Goal: Task Accomplishment & Management: Use online tool/utility

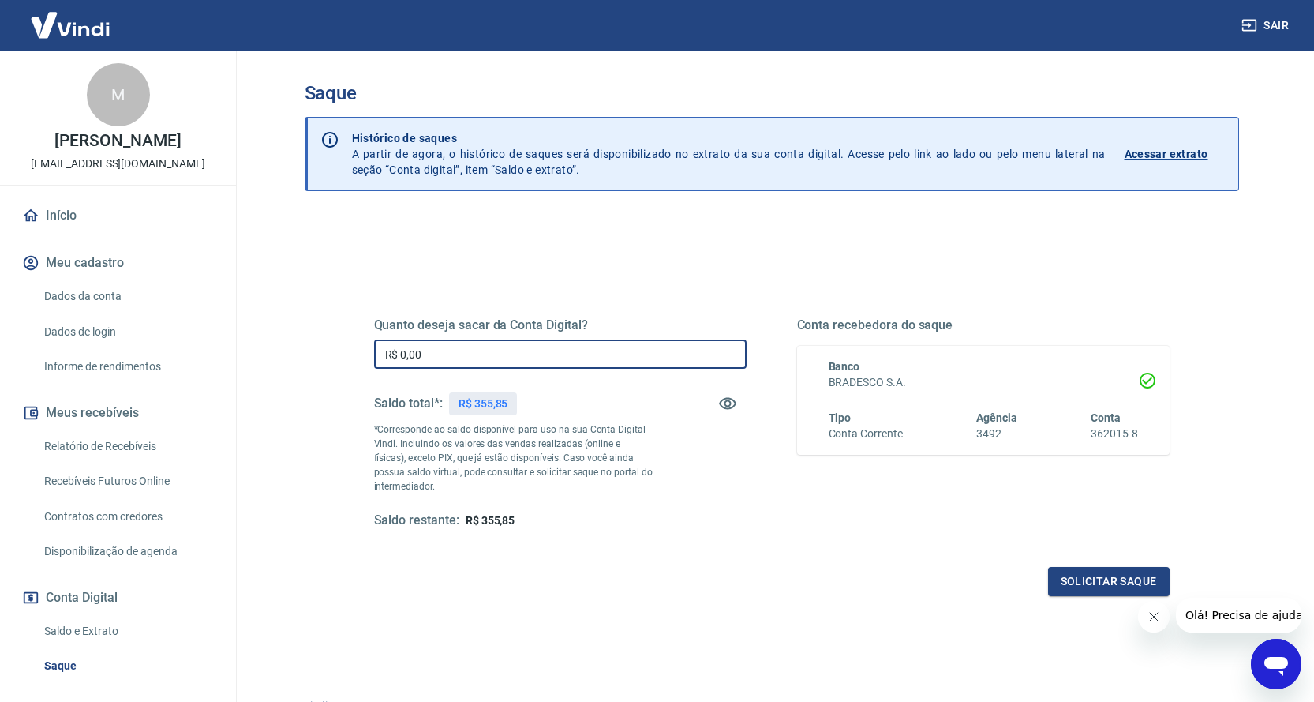
click at [509, 358] on input "R$ 0,00" at bounding box center [560, 353] width 373 height 29
type input "R$ 355,85"
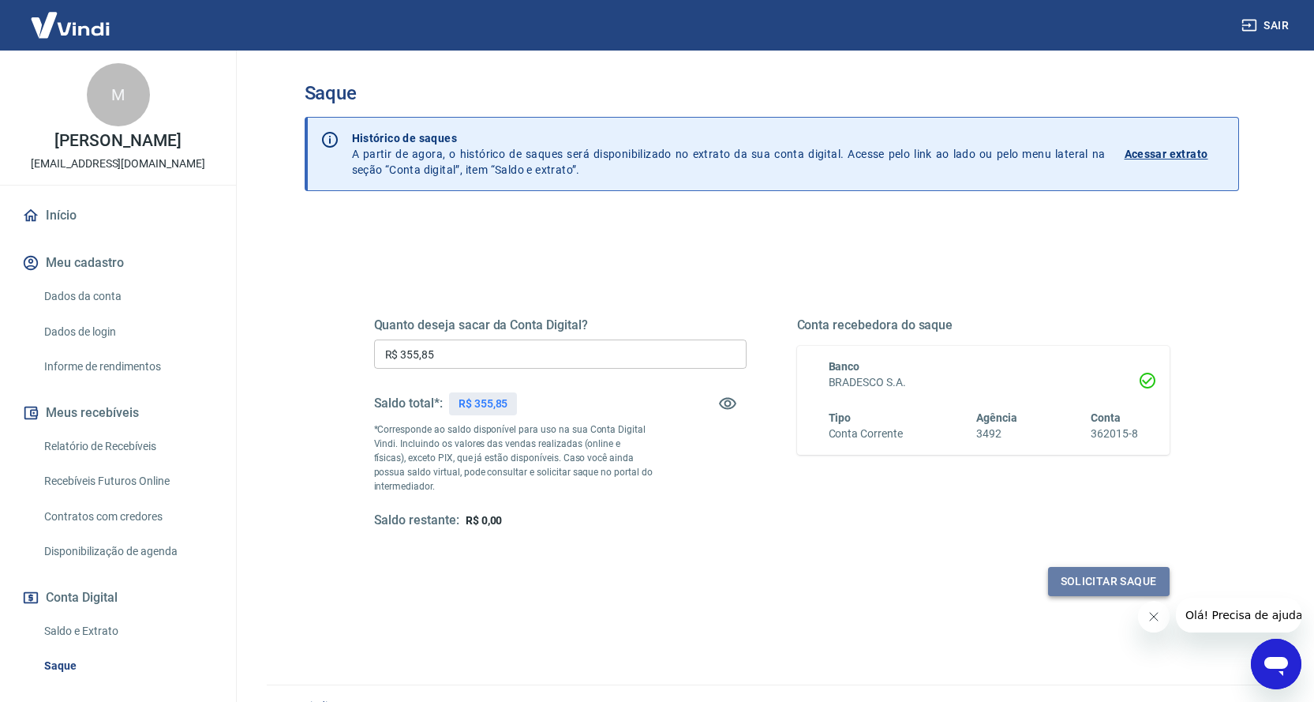
click at [1107, 577] on button "Solicitar saque" at bounding box center [1109, 581] width 122 height 29
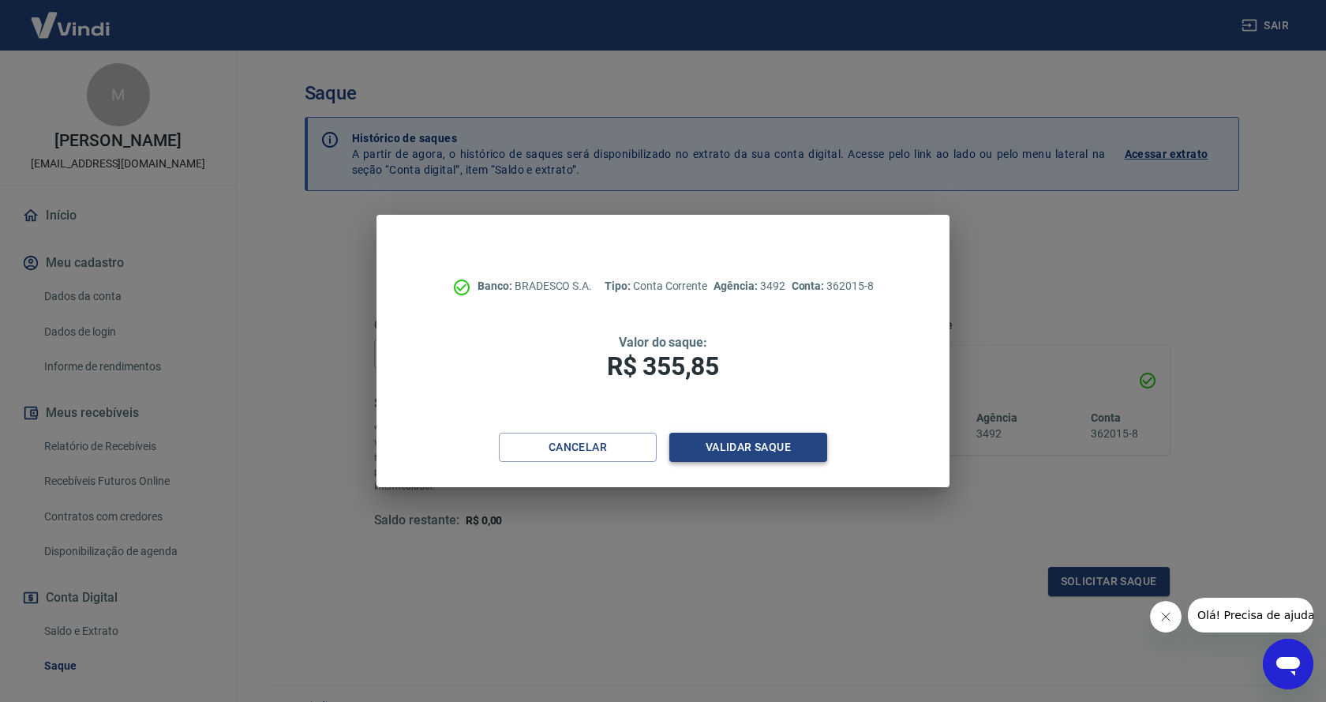
click at [776, 455] on button "Validar saque" at bounding box center [748, 447] width 158 height 29
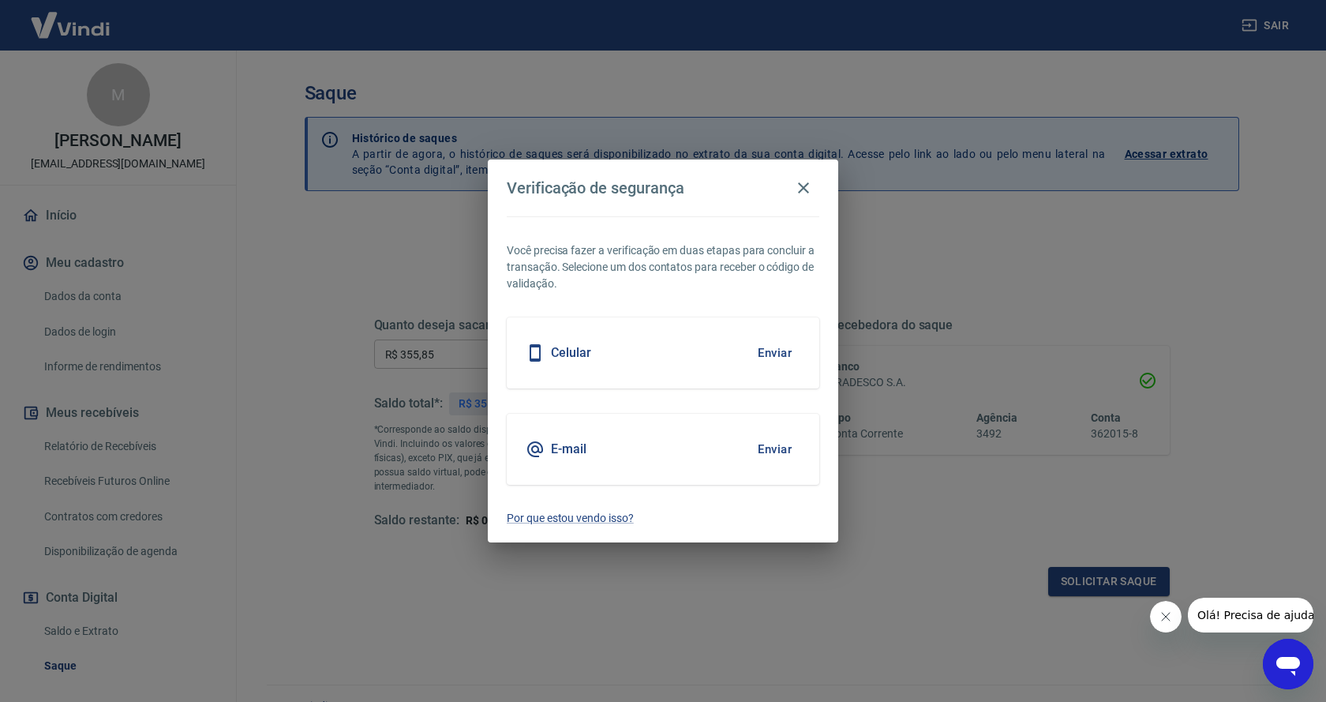
click at [776, 351] on button "Enviar" at bounding box center [774, 352] width 51 height 33
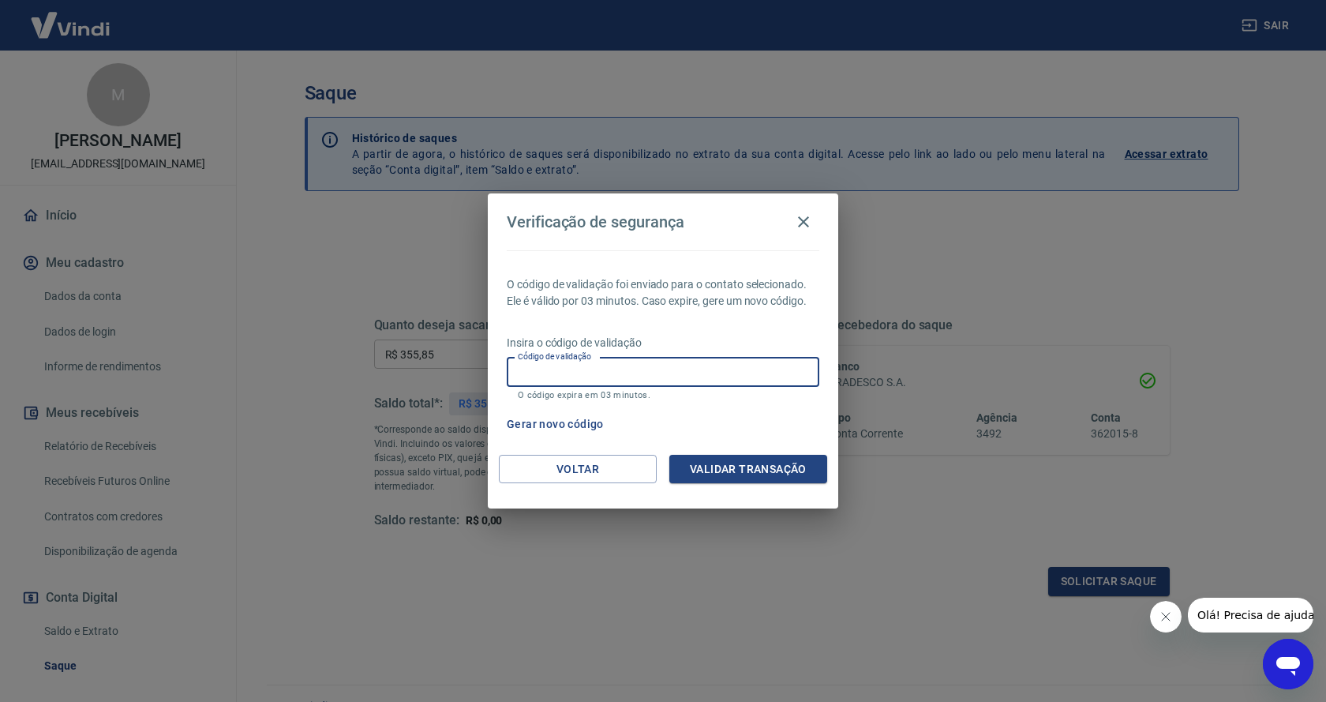
click at [644, 377] on input "Código de validação" at bounding box center [663, 372] width 313 height 29
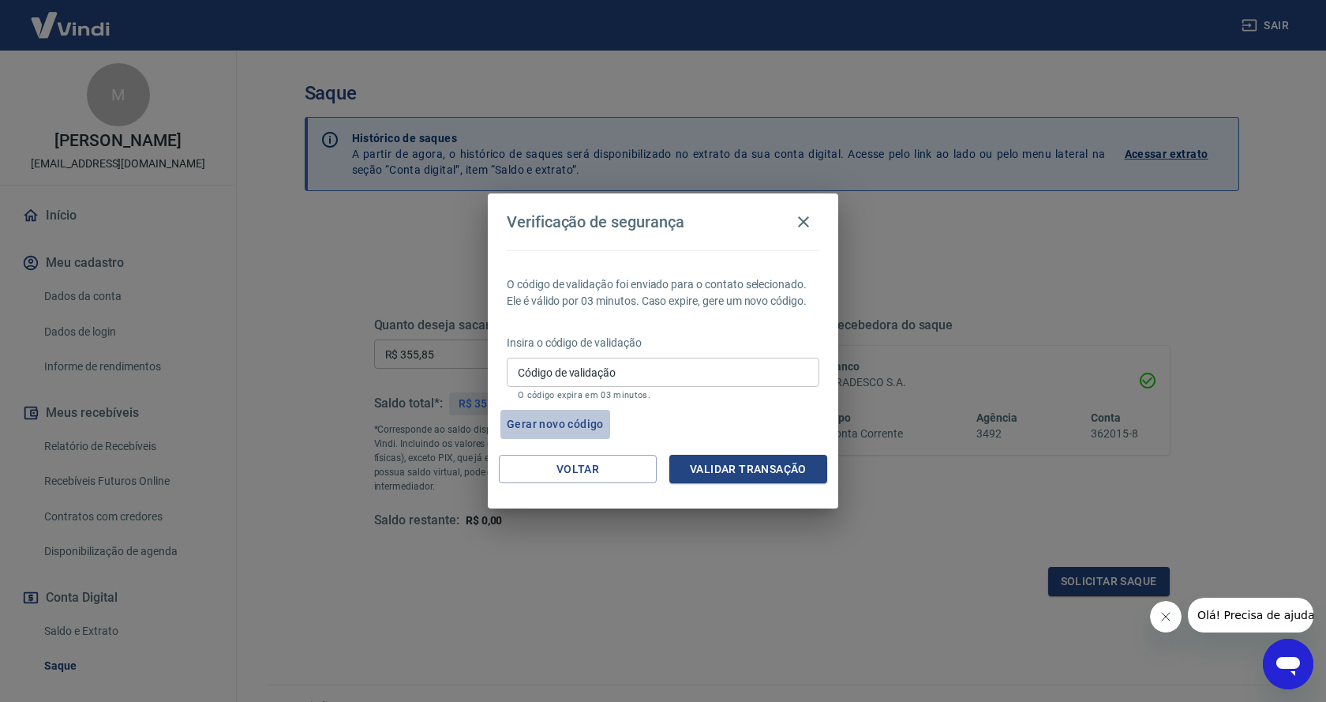
click at [557, 419] on button "Gerar novo código" at bounding box center [555, 424] width 110 height 29
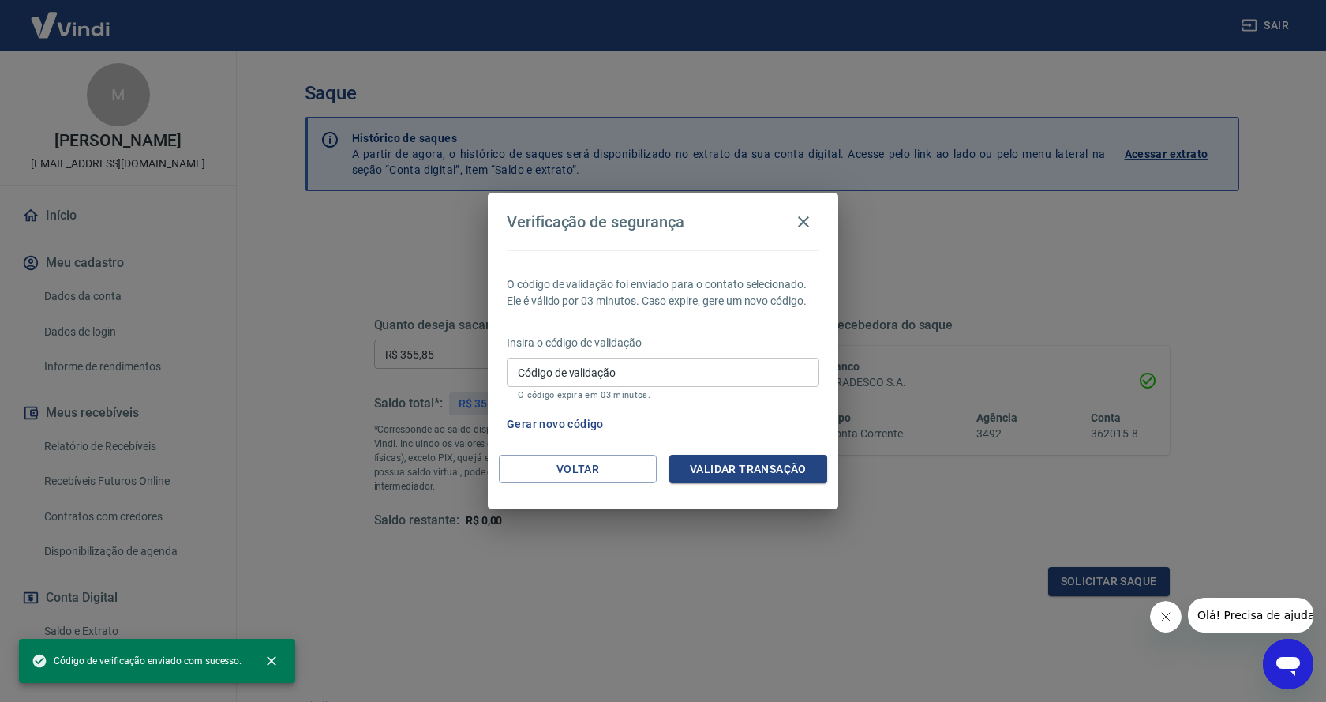
click at [680, 371] on input "Código de validação" at bounding box center [663, 372] width 313 height 29
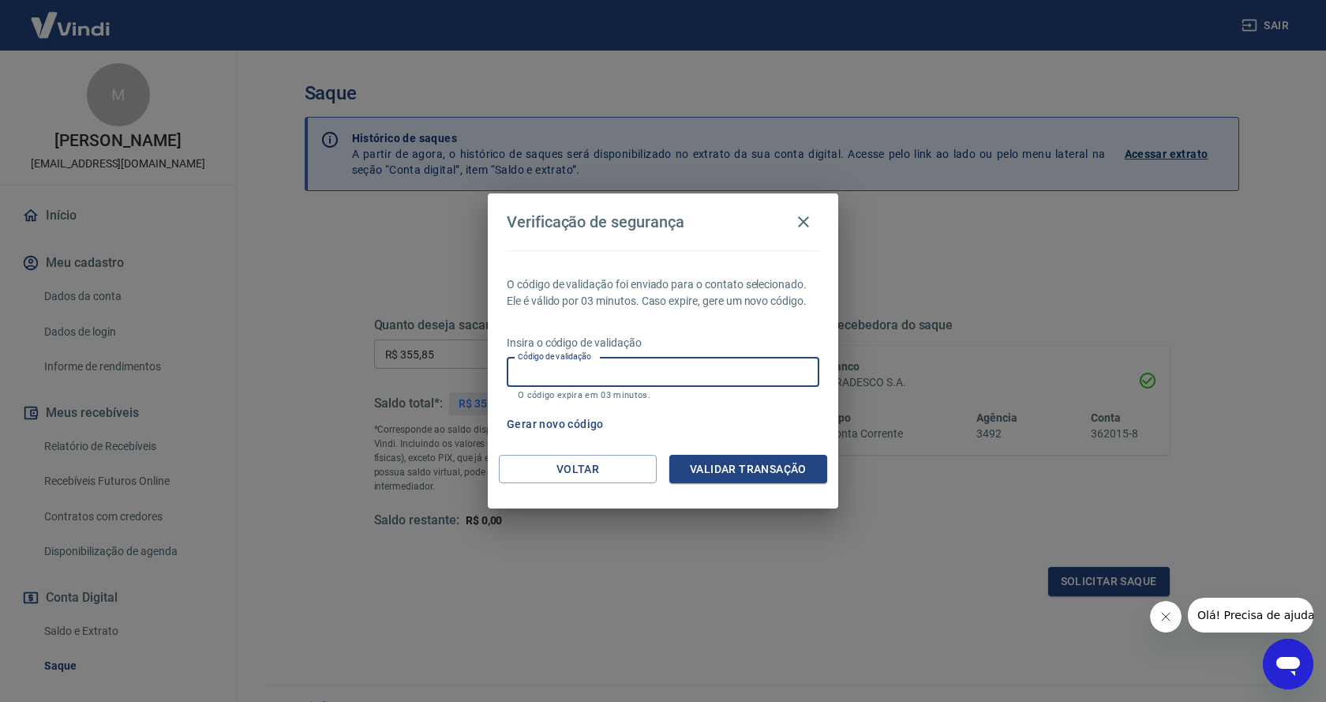
click at [680, 371] on input "Código de validação" at bounding box center [663, 372] width 313 height 29
click at [800, 219] on icon "button" at bounding box center [803, 221] width 11 height 11
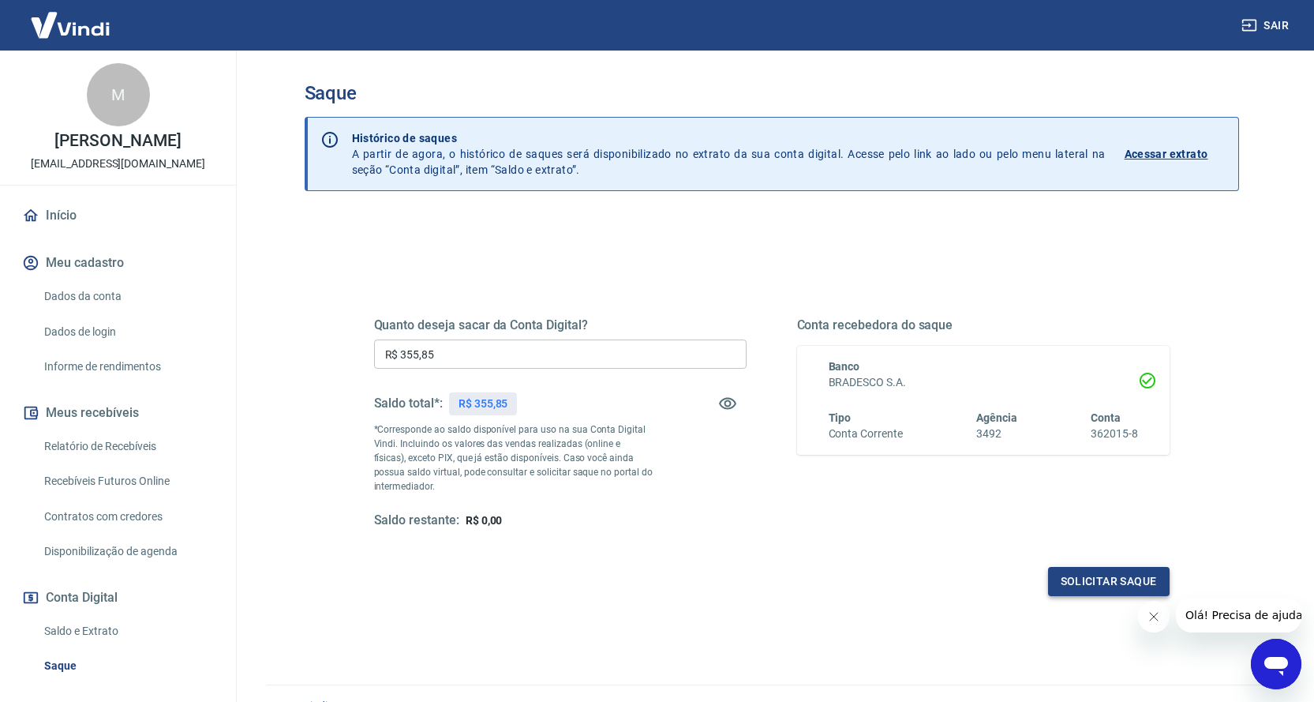
click at [1070, 585] on button "Solicitar saque" at bounding box center [1109, 581] width 122 height 29
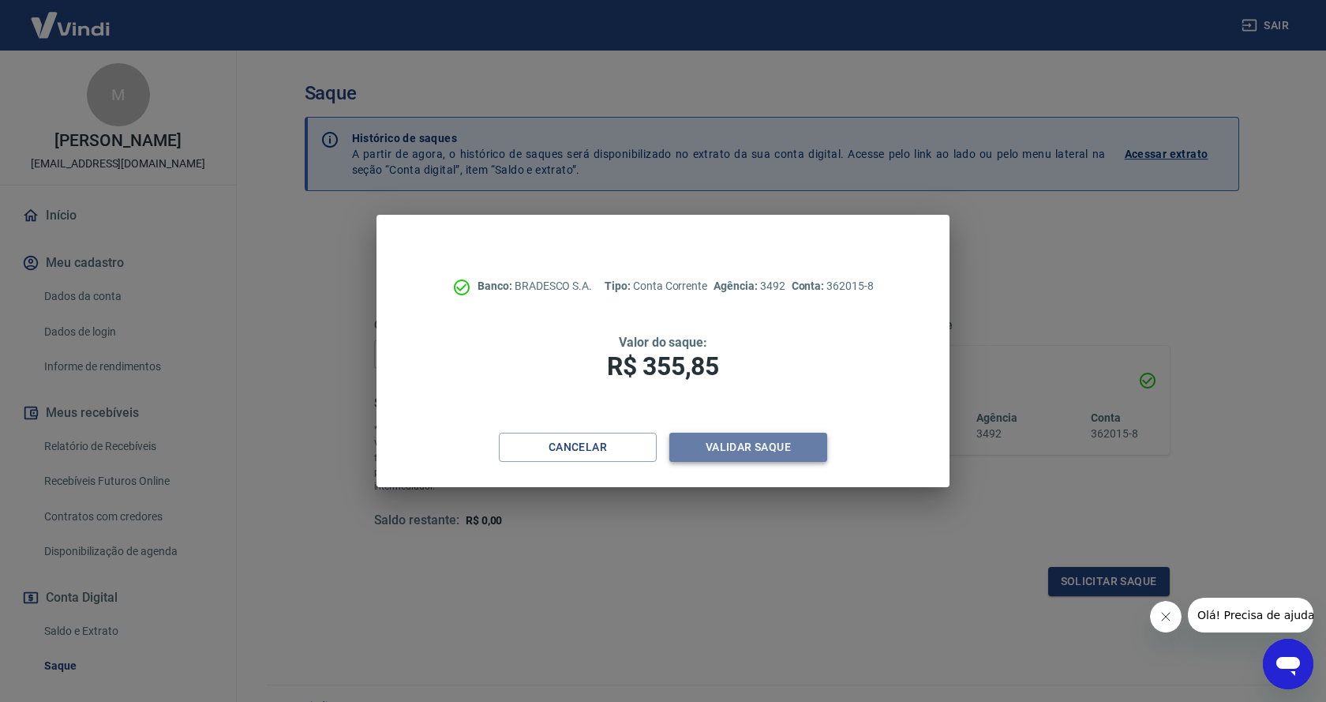
click at [732, 447] on button "Validar saque" at bounding box center [748, 447] width 158 height 29
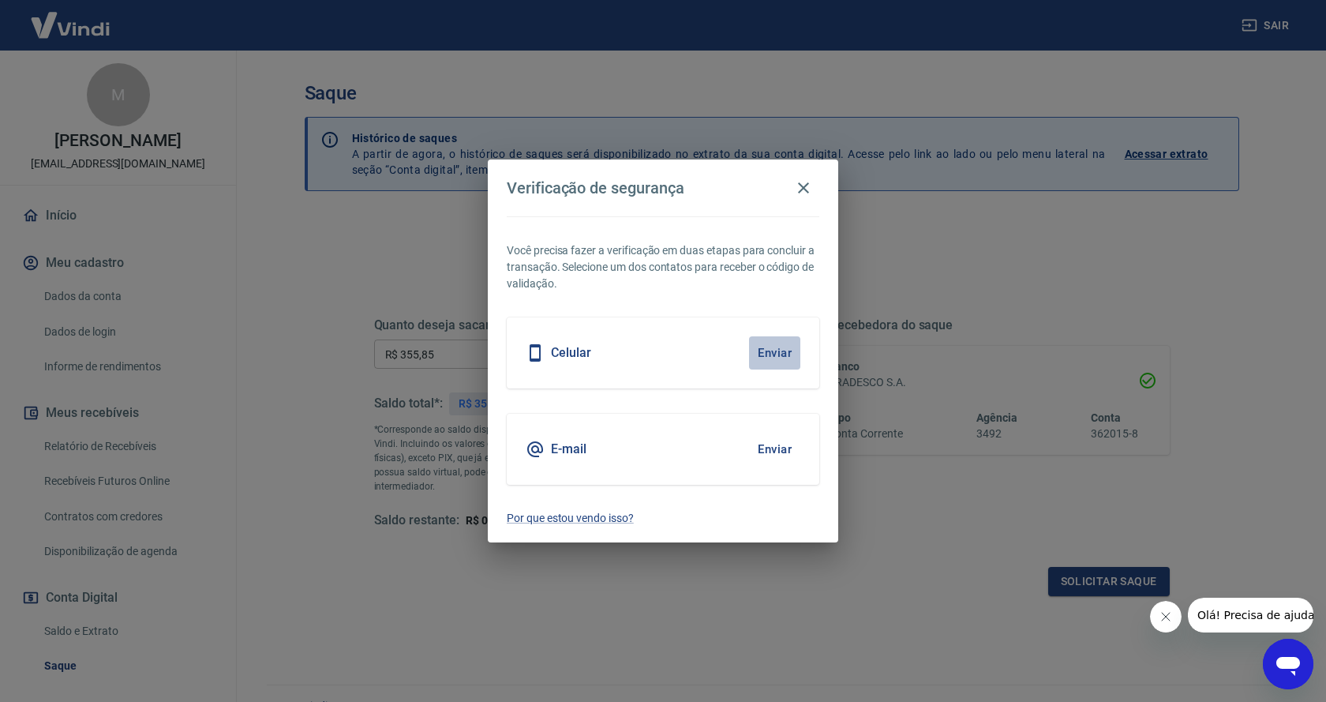
click at [760, 351] on button "Enviar" at bounding box center [774, 352] width 51 height 33
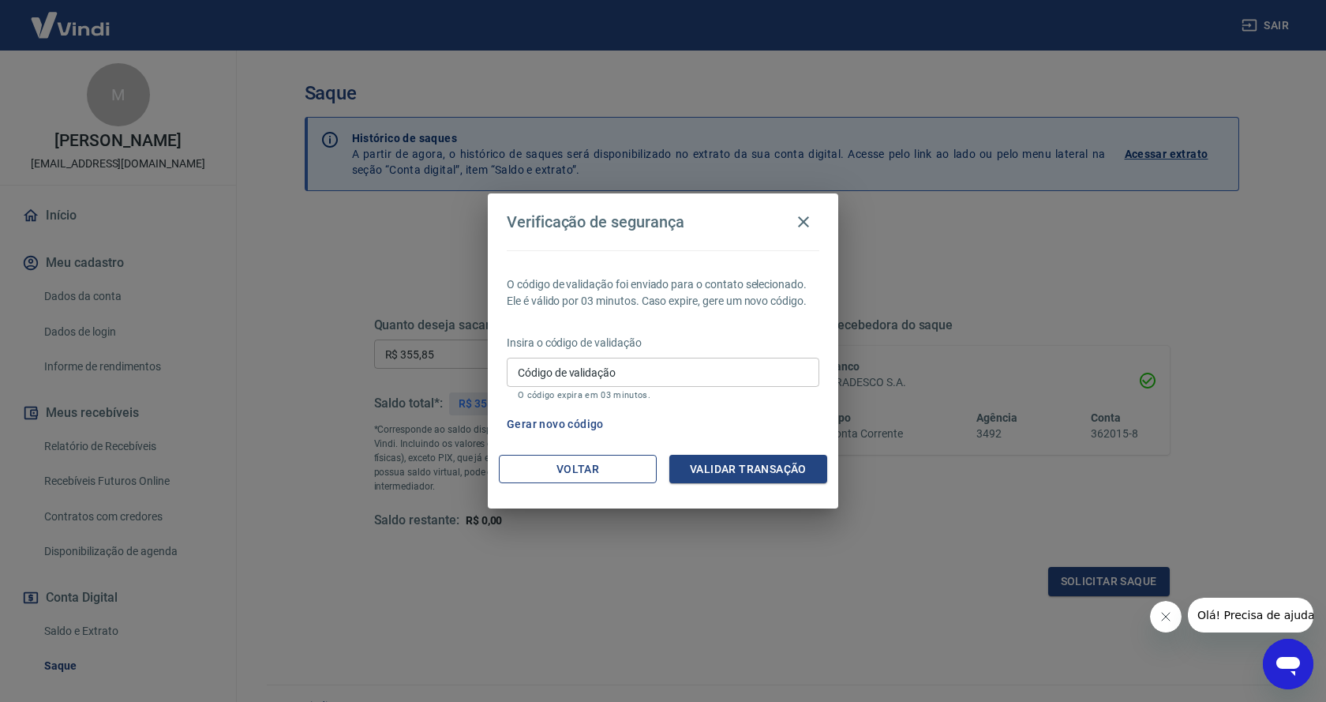
click at [636, 478] on button "Voltar" at bounding box center [578, 469] width 158 height 29
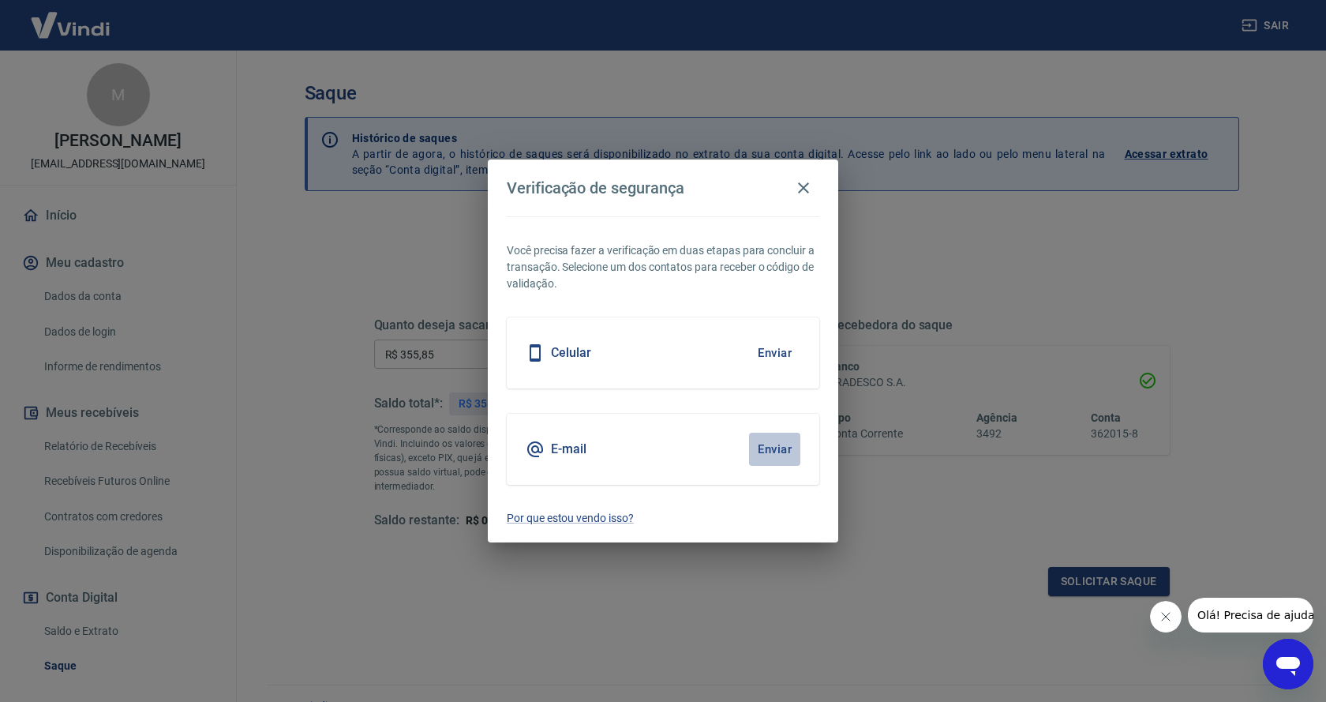
click at [770, 450] on button "Enviar" at bounding box center [774, 449] width 51 height 33
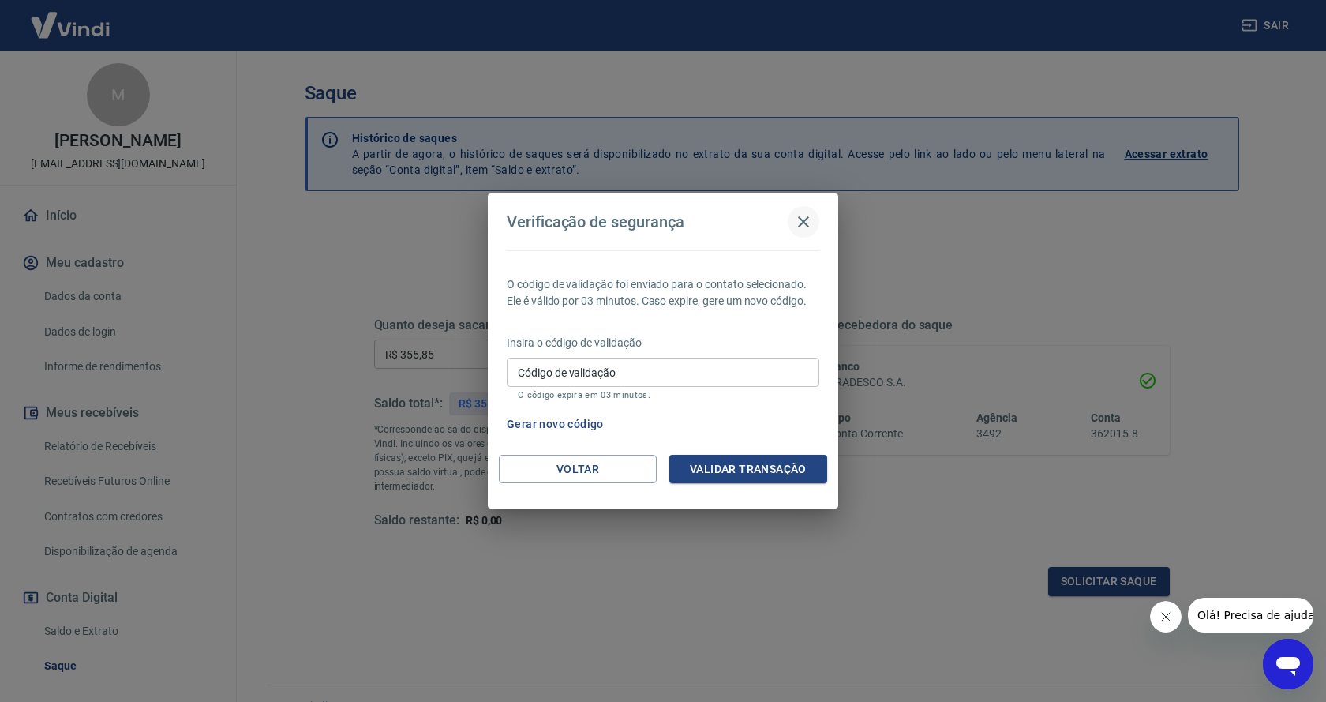
click at [804, 208] on div "Verificação de segurança" at bounding box center [663, 222] width 313 height 32
click at [803, 211] on button "button" at bounding box center [804, 222] width 32 height 32
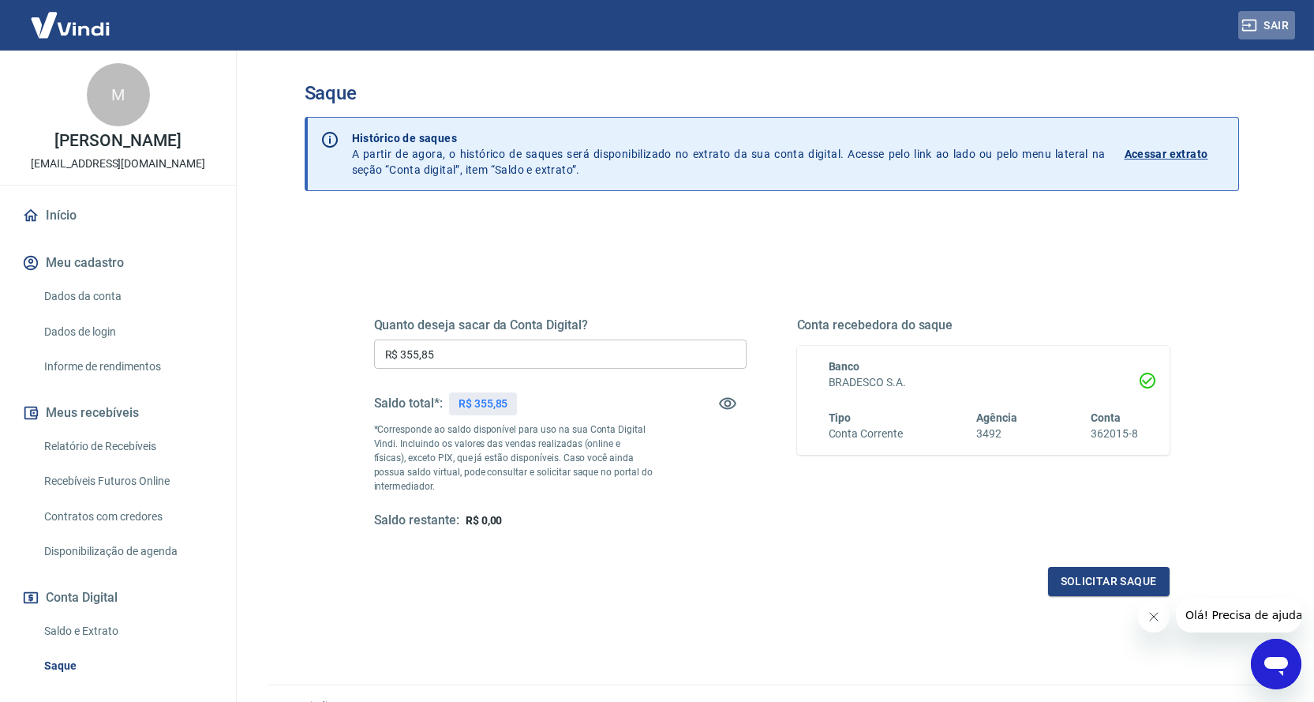
click at [1282, 17] on button "Sair" at bounding box center [1267, 25] width 57 height 29
click at [474, 361] on input "R$ 0,00" at bounding box center [560, 353] width 373 height 29
type input "R$ 355,85"
click at [1071, 579] on button "Solicitar saque" at bounding box center [1109, 581] width 122 height 29
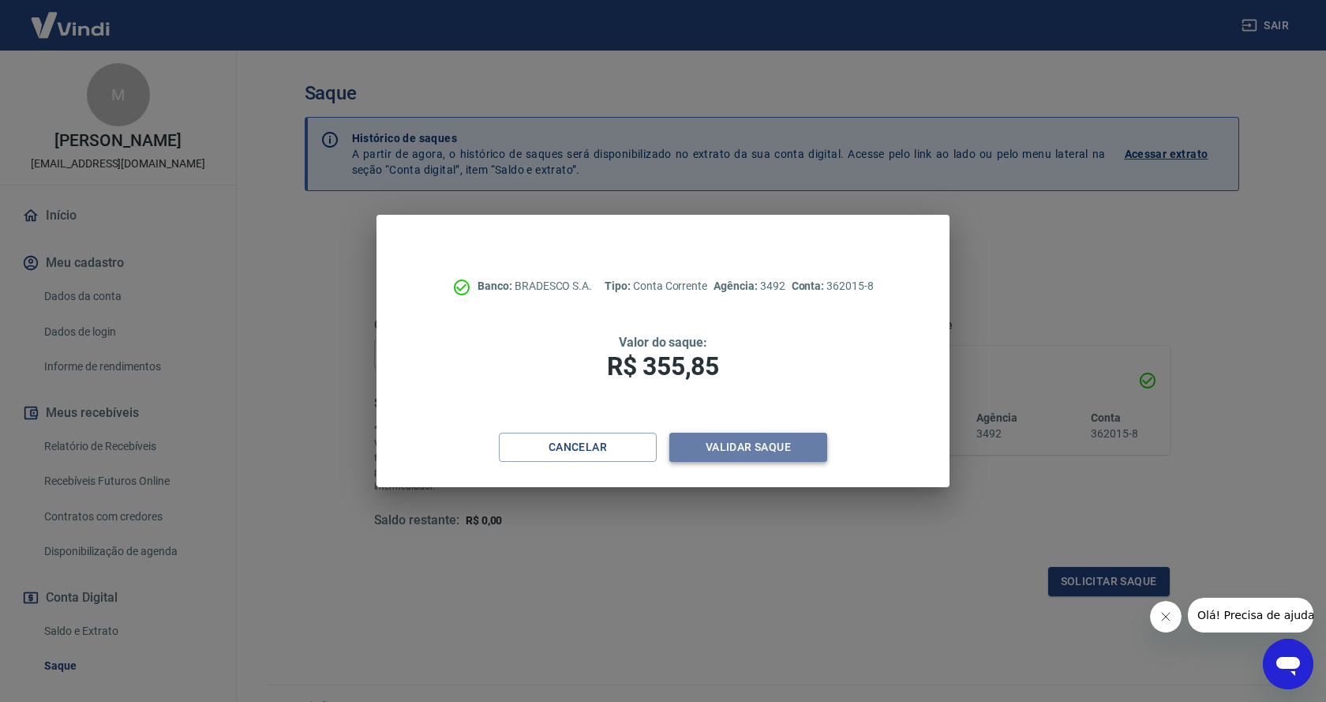
click at [788, 447] on button "Validar saque" at bounding box center [748, 447] width 158 height 29
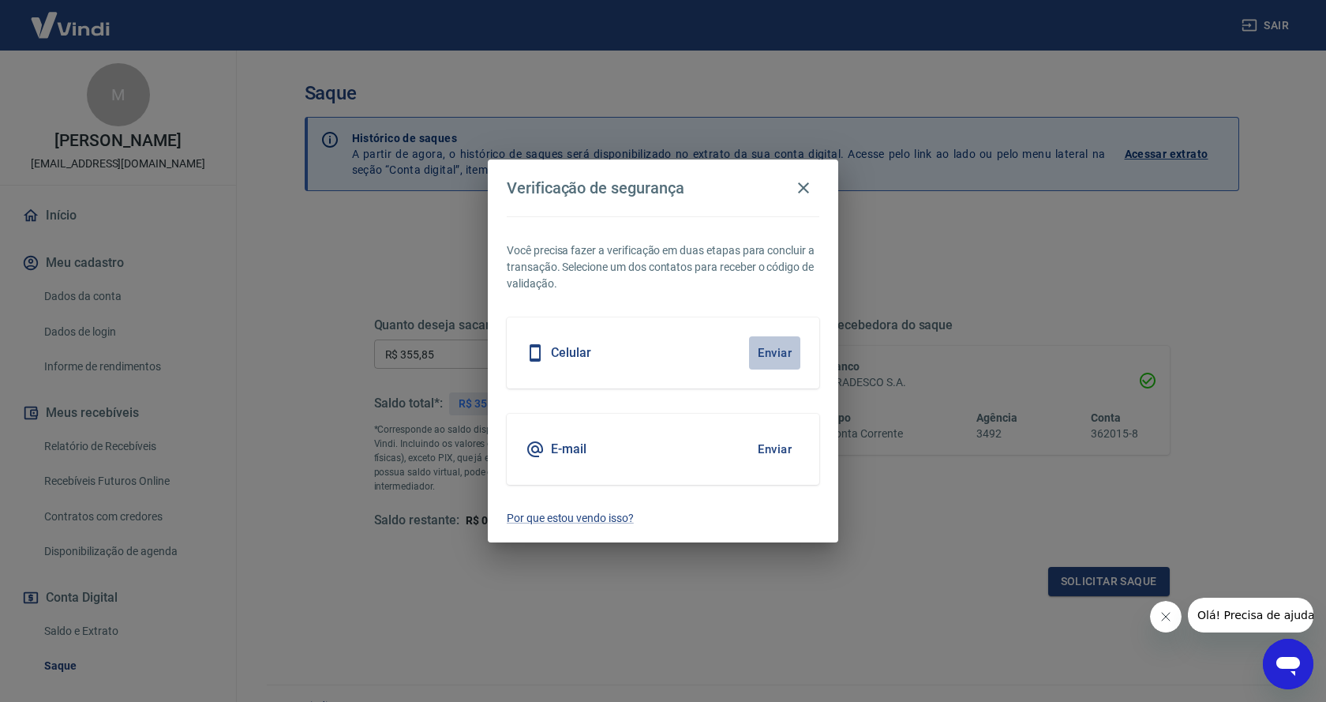
click at [767, 351] on button "Enviar" at bounding box center [774, 352] width 51 height 33
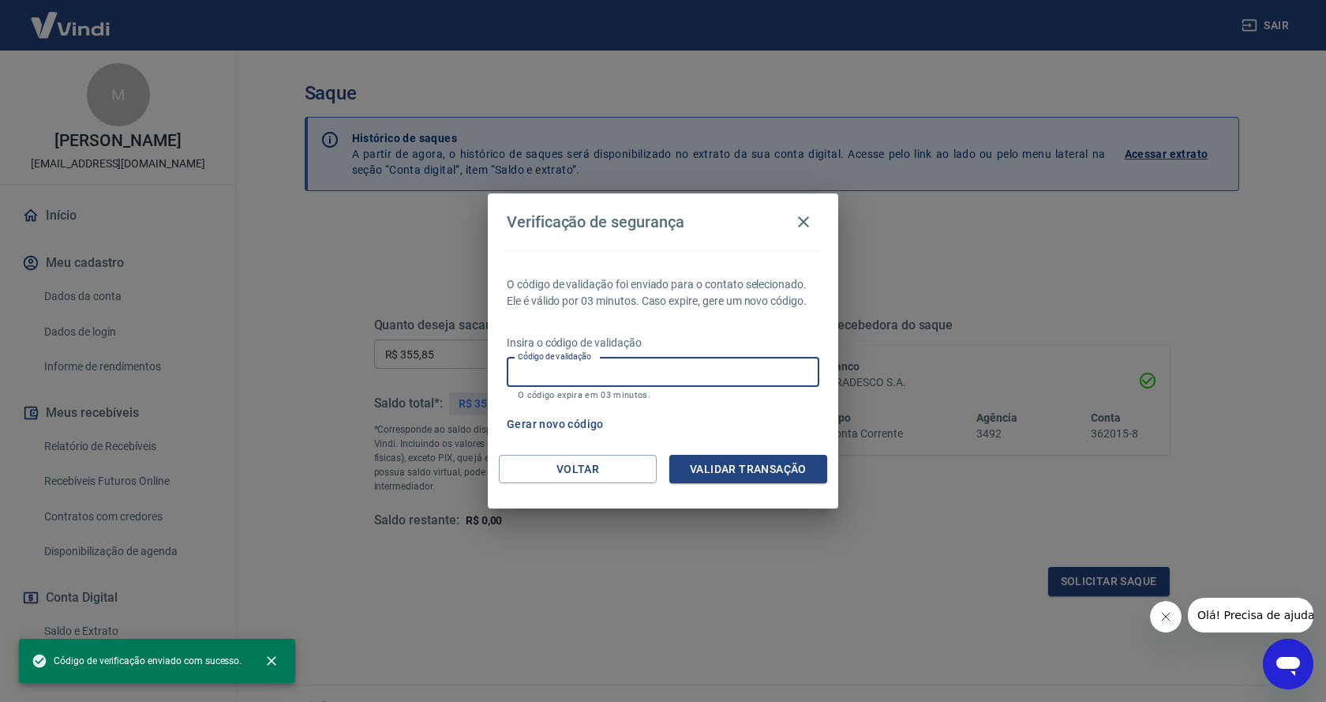
click at [758, 362] on input "Código de validação" at bounding box center [663, 372] width 313 height 29
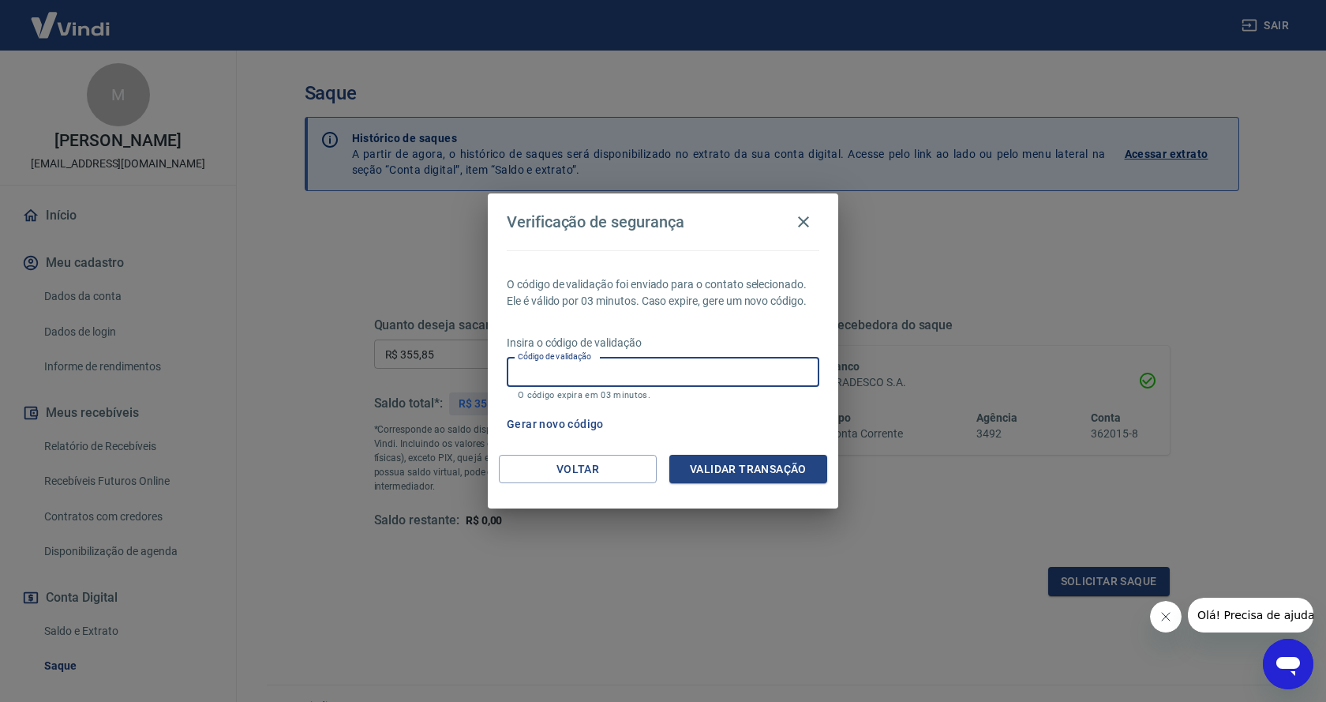
click at [758, 362] on input "Código de validação" at bounding box center [663, 372] width 313 height 29
click at [802, 630] on div "Verificação de segurança O código de validação foi enviado para o contato selec…" at bounding box center [663, 351] width 1326 height 702
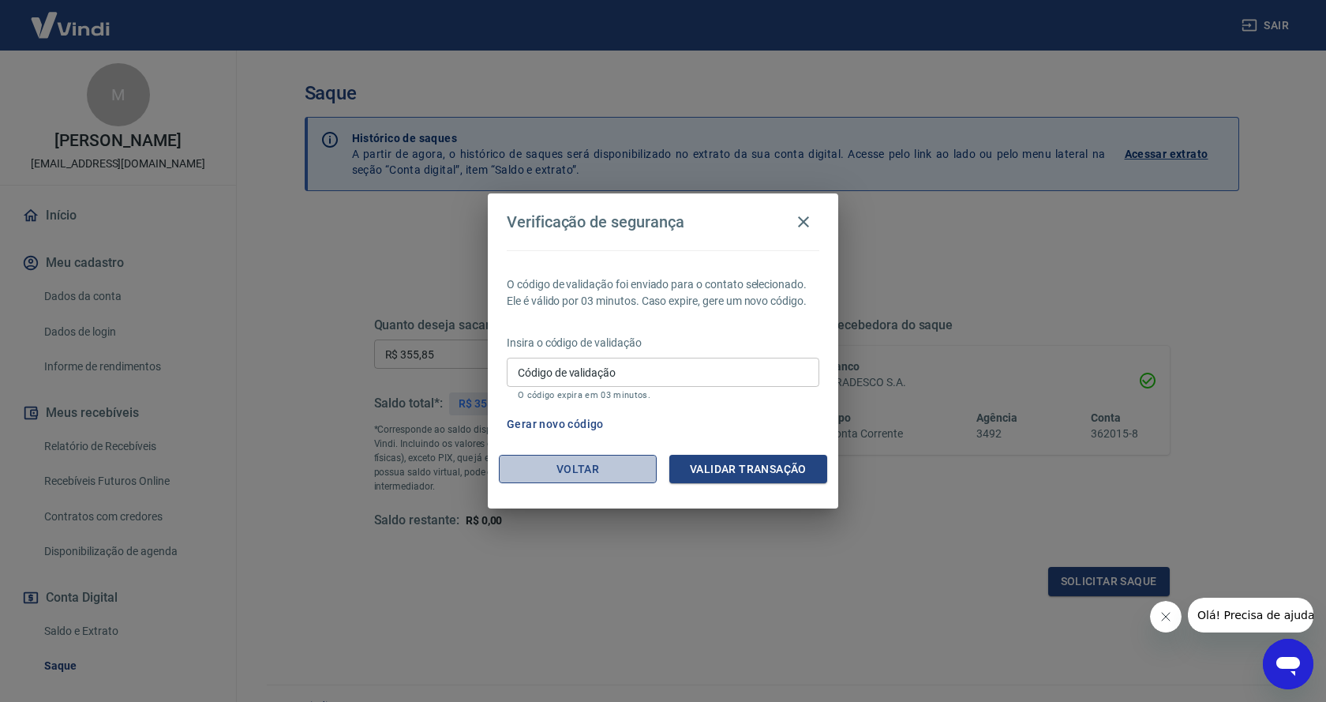
click at [603, 474] on button "Voltar" at bounding box center [578, 469] width 158 height 29
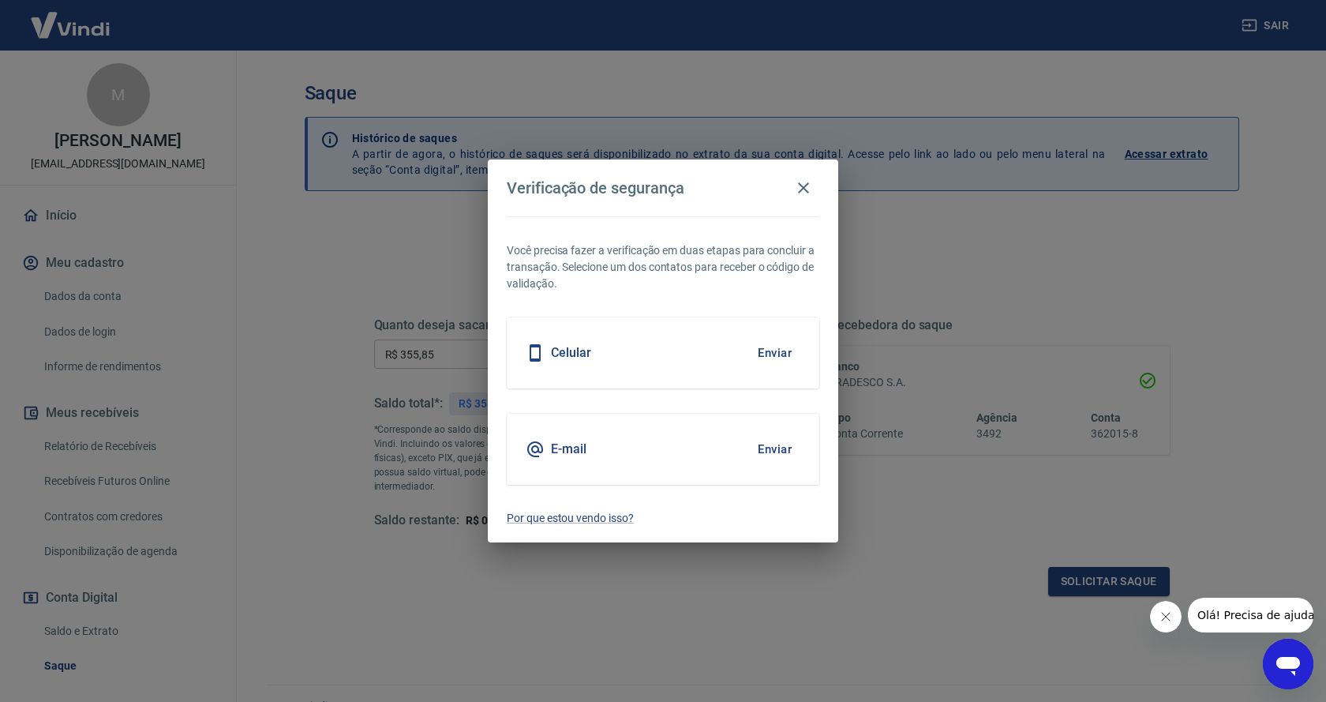
click at [774, 448] on button "Enviar" at bounding box center [774, 449] width 51 height 33
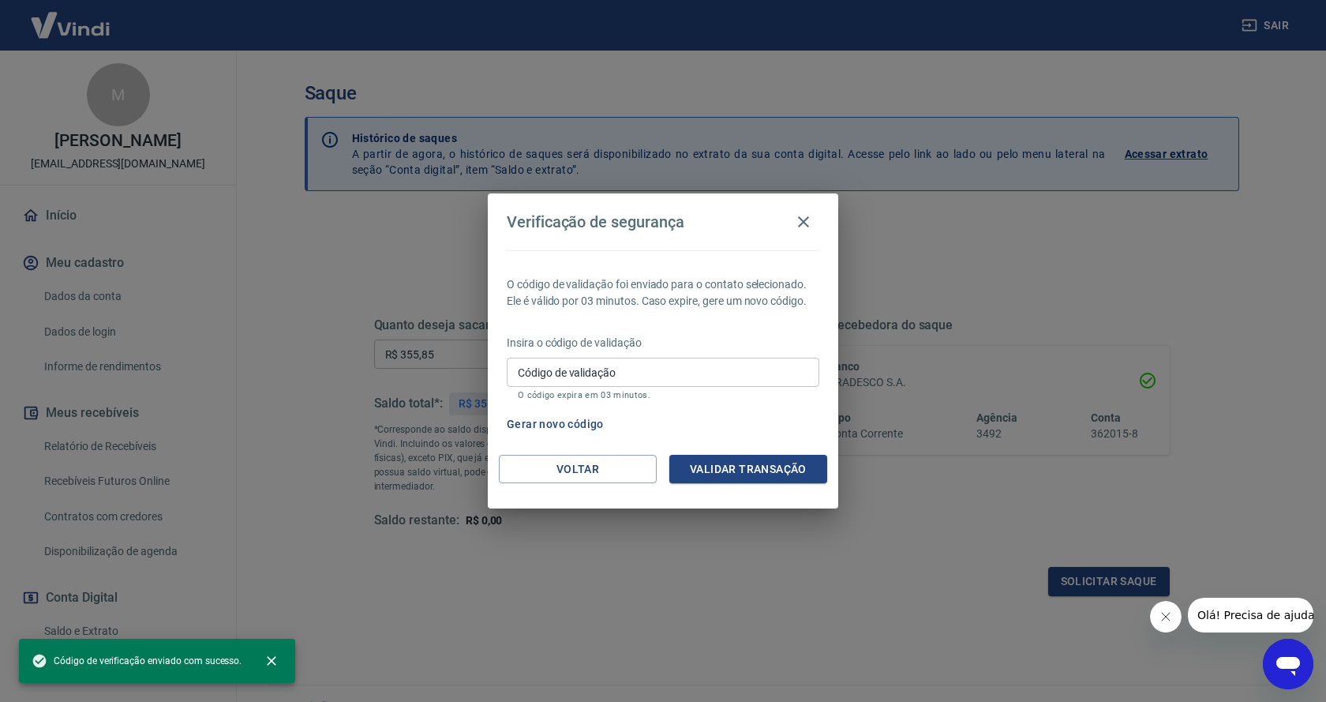
click at [642, 376] on input "Código de validação" at bounding box center [663, 372] width 313 height 29
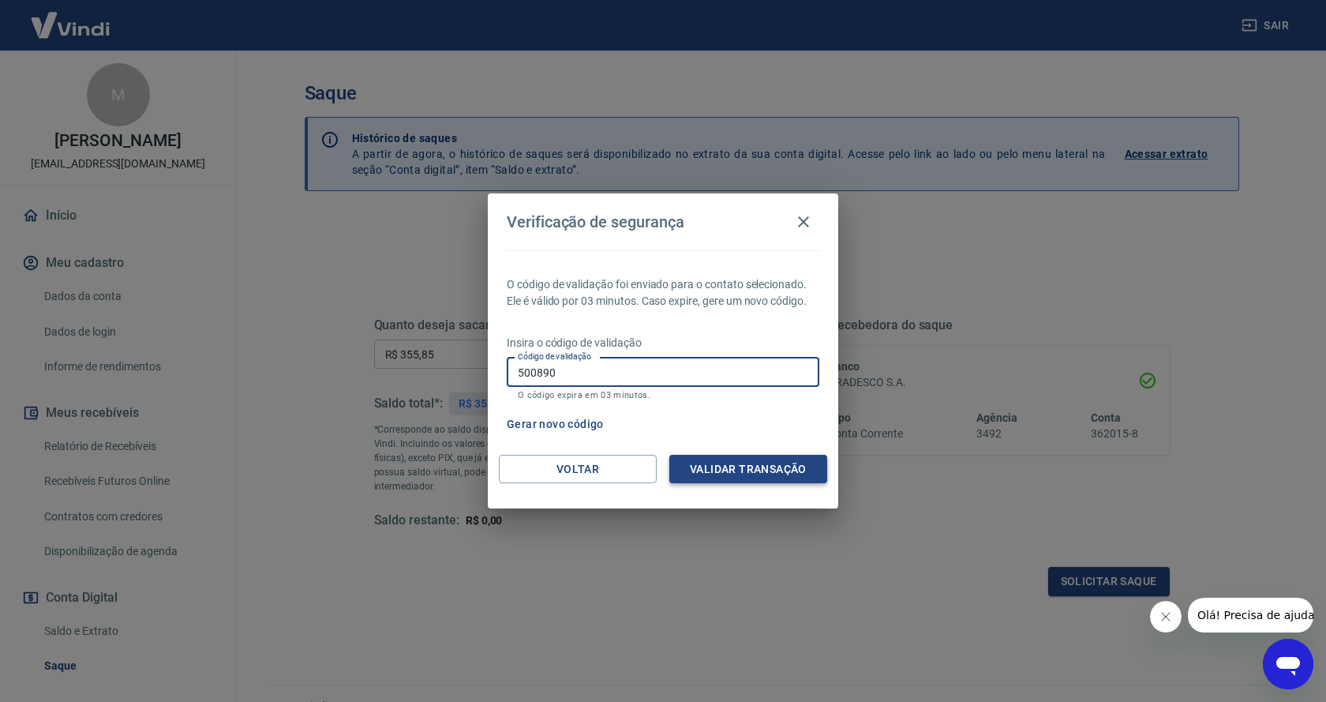
type input "500890"
click at [704, 465] on button "Validar transação" at bounding box center [748, 469] width 158 height 29
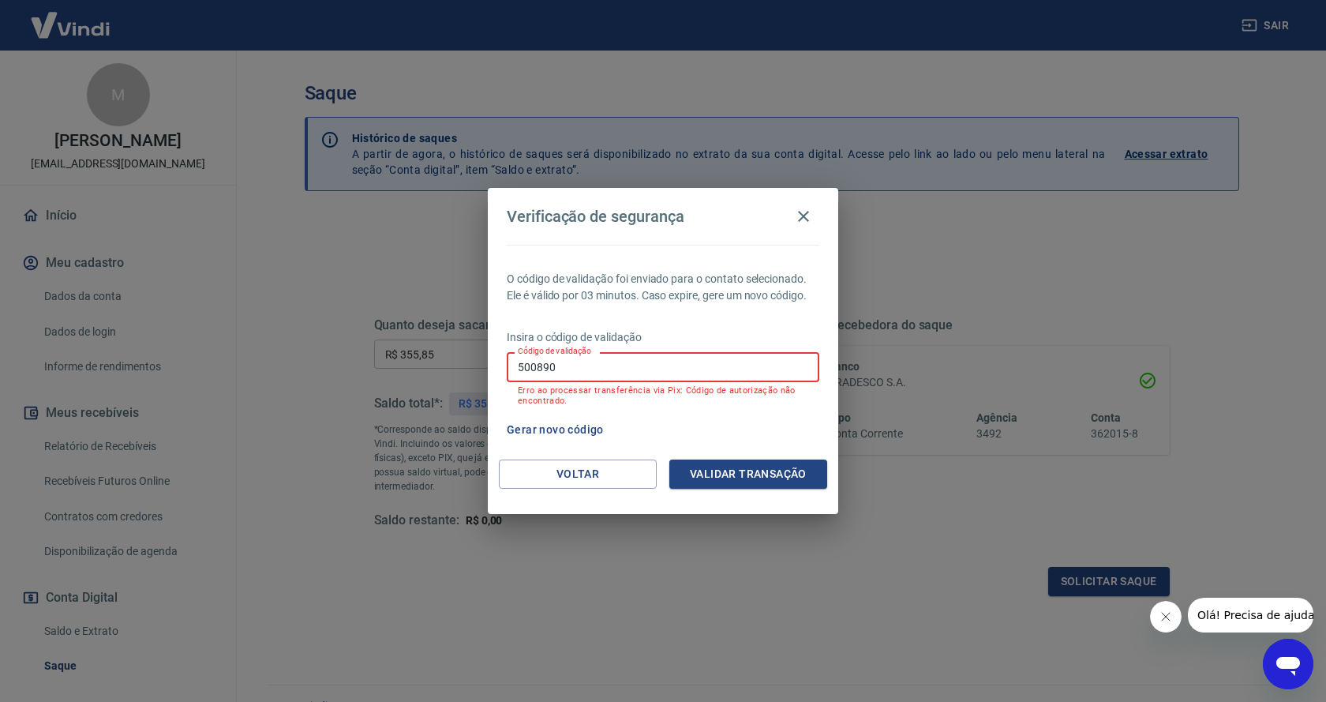
drag, startPoint x: 587, startPoint y: 362, endPoint x: 396, endPoint y: 339, distance: 192.4
click at [396, 339] on div "Verificação de segurança O código de validação foi enviado para o contato selec…" at bounding box center [663, 351] width 1326 height 702
click at [581, 494] on div "Voltar Validar transação" at bounding box center [663, 486] width 351 height 54
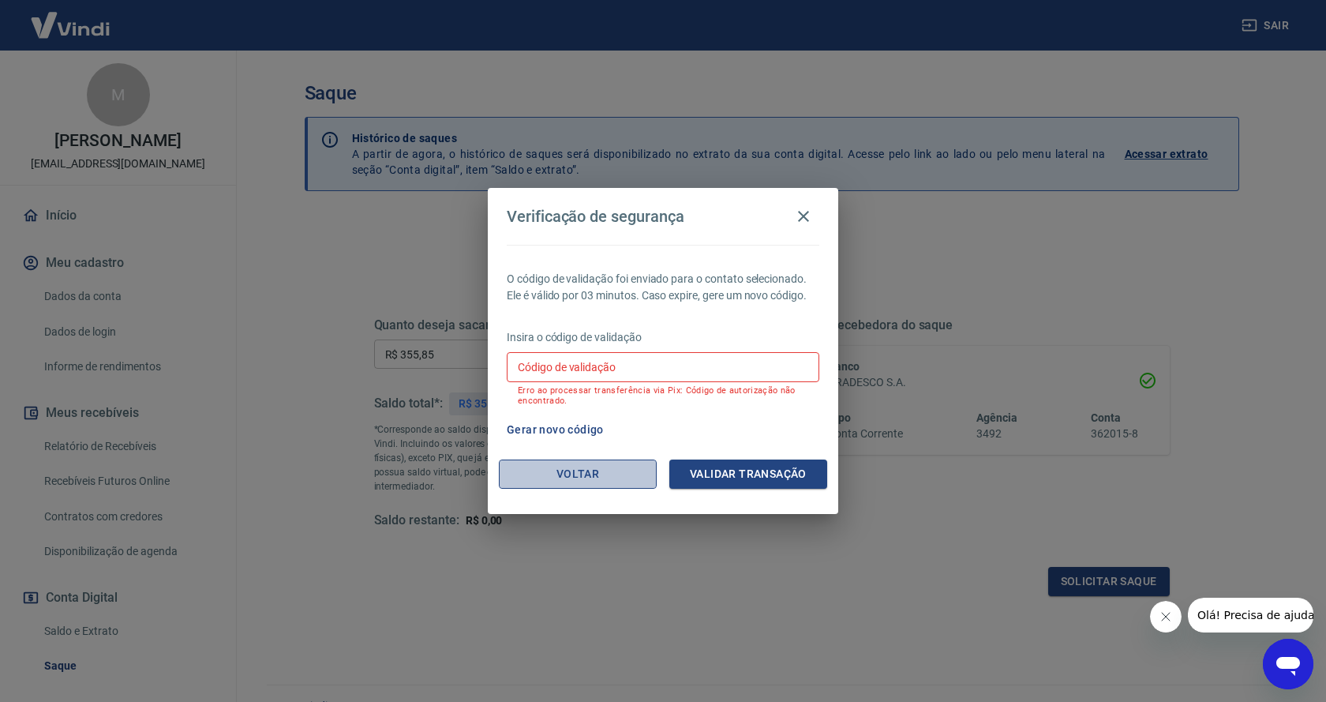
click at [581, 474] on button "Voltar" at bounding box center [578, 473] width 158 height 29
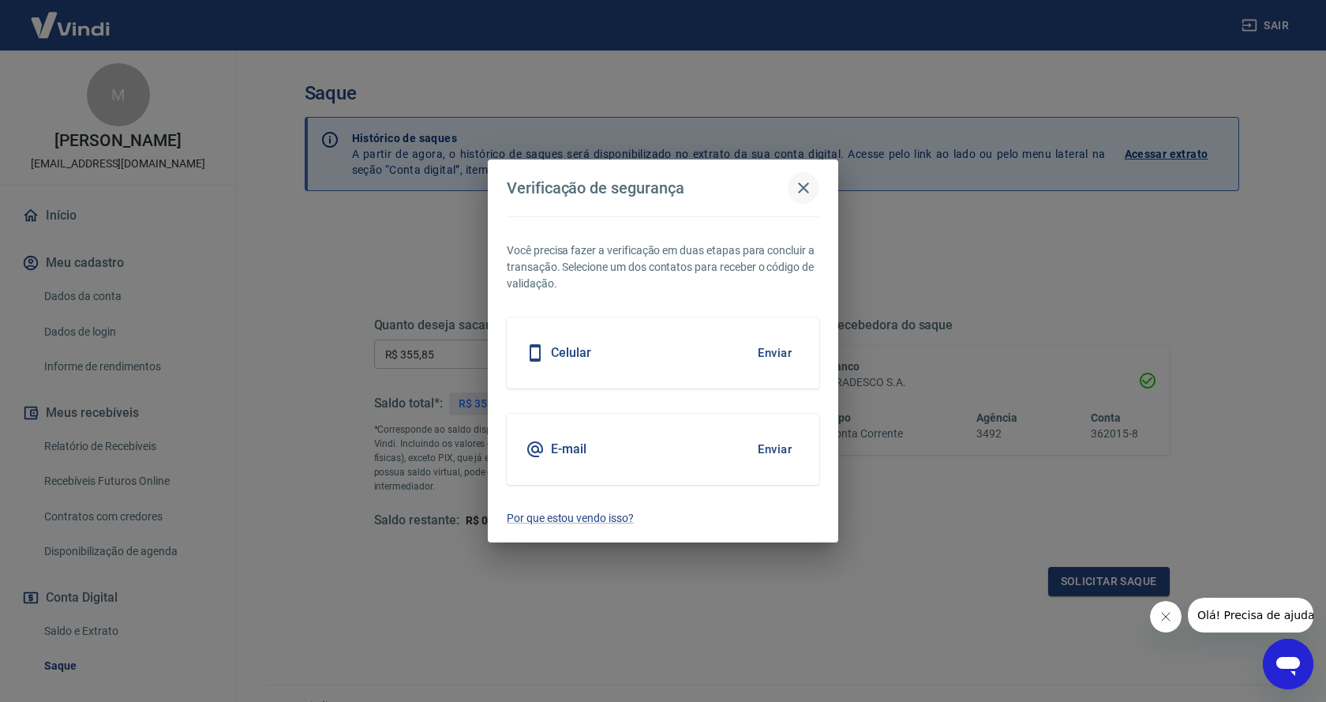
click at [806, 188] on icon "button" at bounding box center [803, 187] width 19 height 19
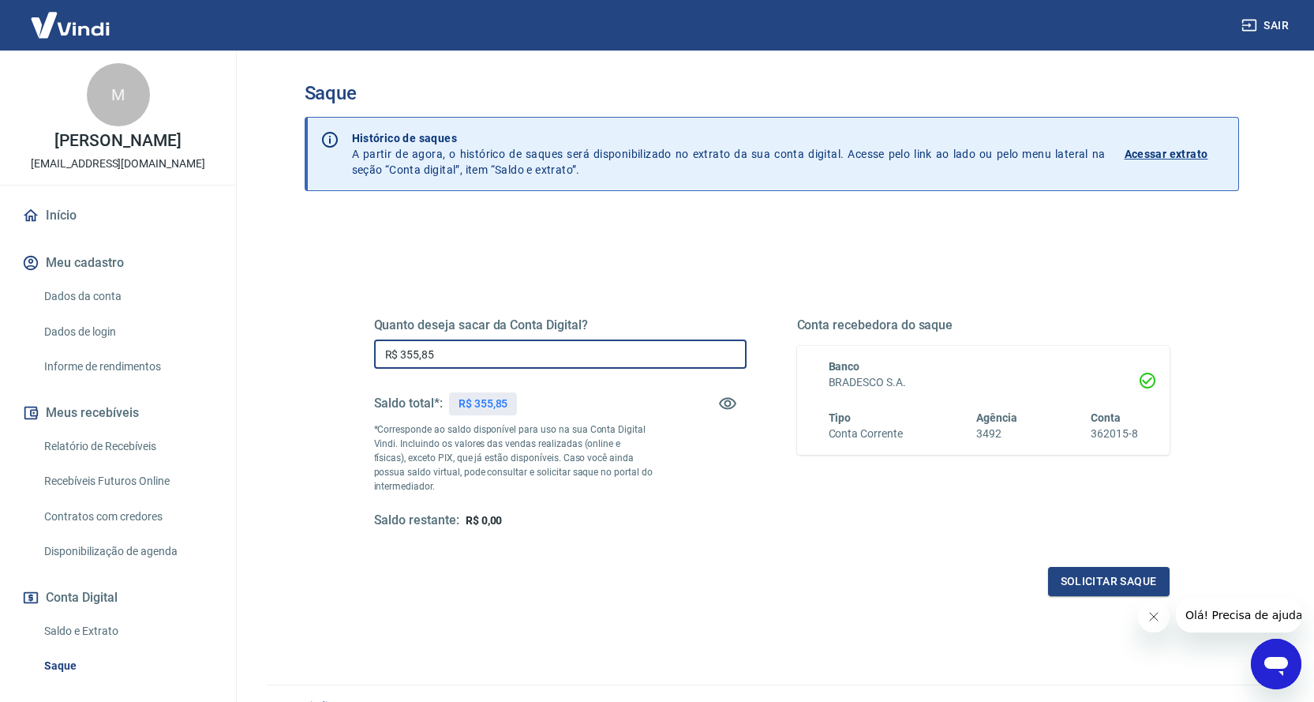
click at [489, 360] on input "R$ 355,85" at bounding box center [560, 353] width 373 height 29
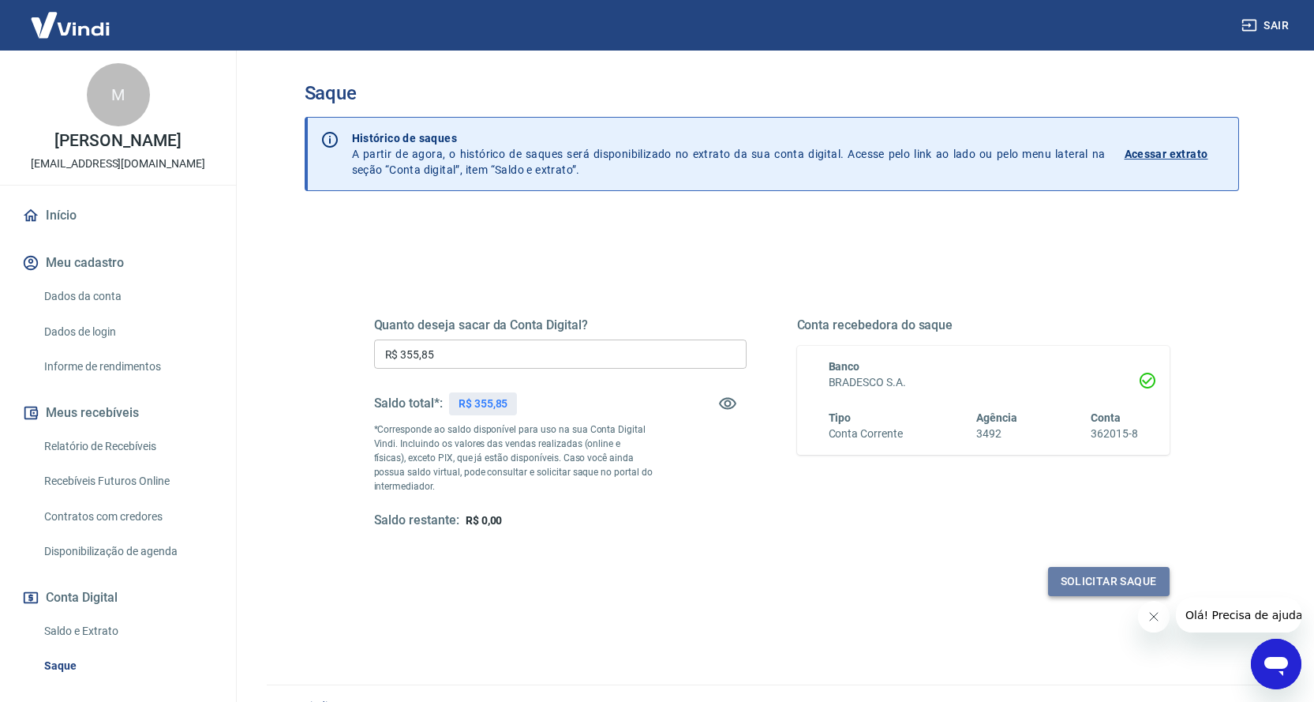
click at [1067, 579] on button "Solicitar saque" at bounding box center [1109, 581] width 122 height 29
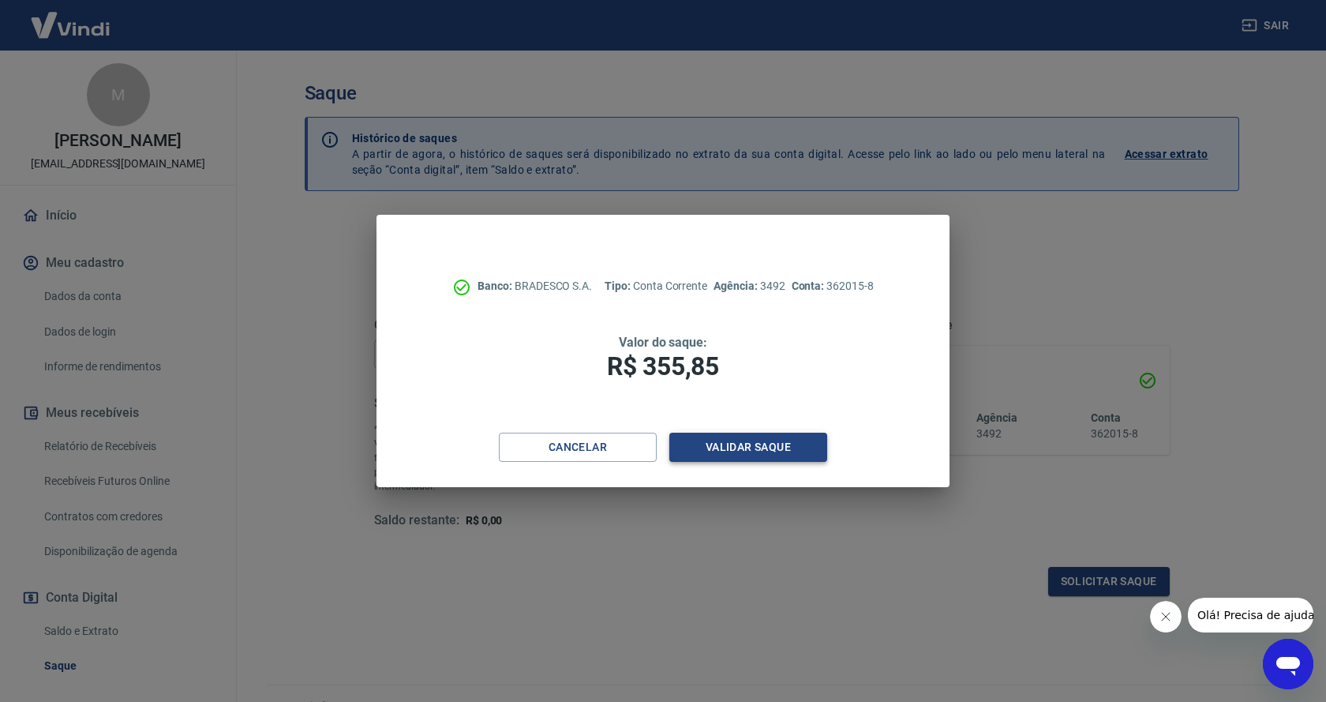
click at [766, 452] on button "Validar saque" at bounding box center [748, 447] width 158 height 29
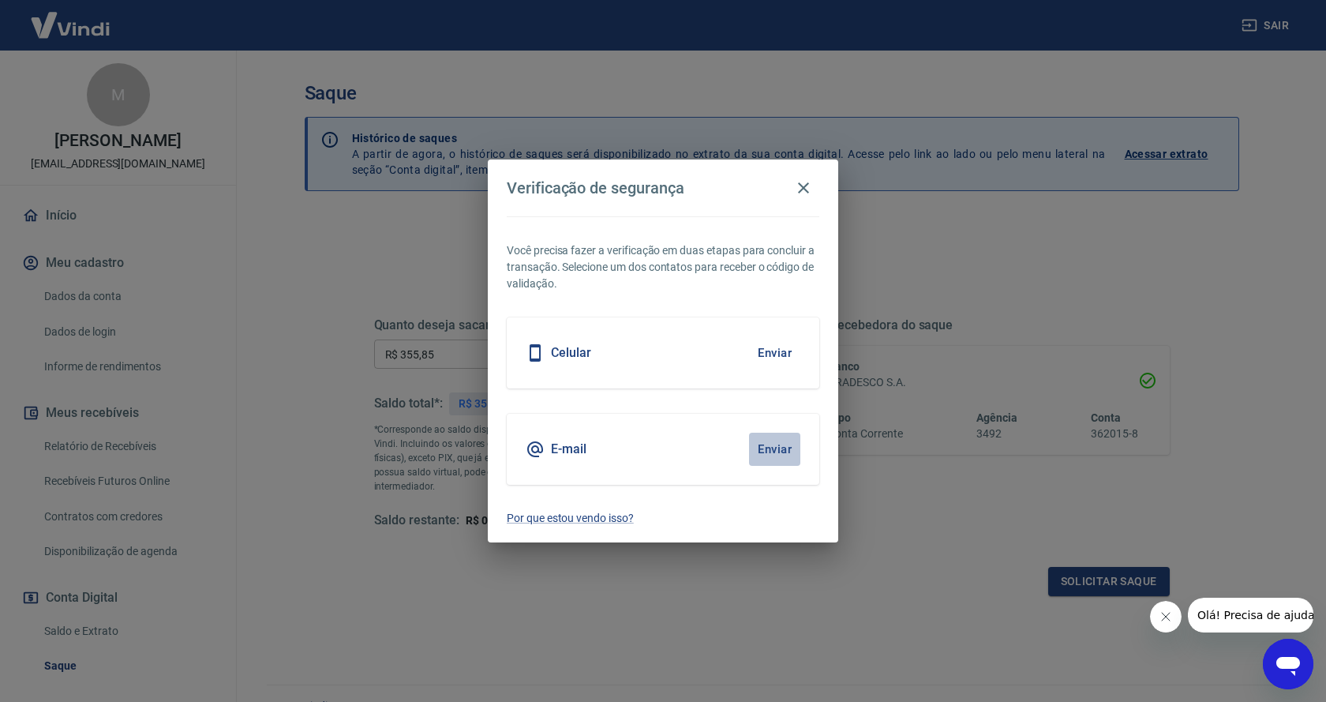
click at [778, 445] on button "Enviar" at bounding box center [774, 449] width 51 height 33
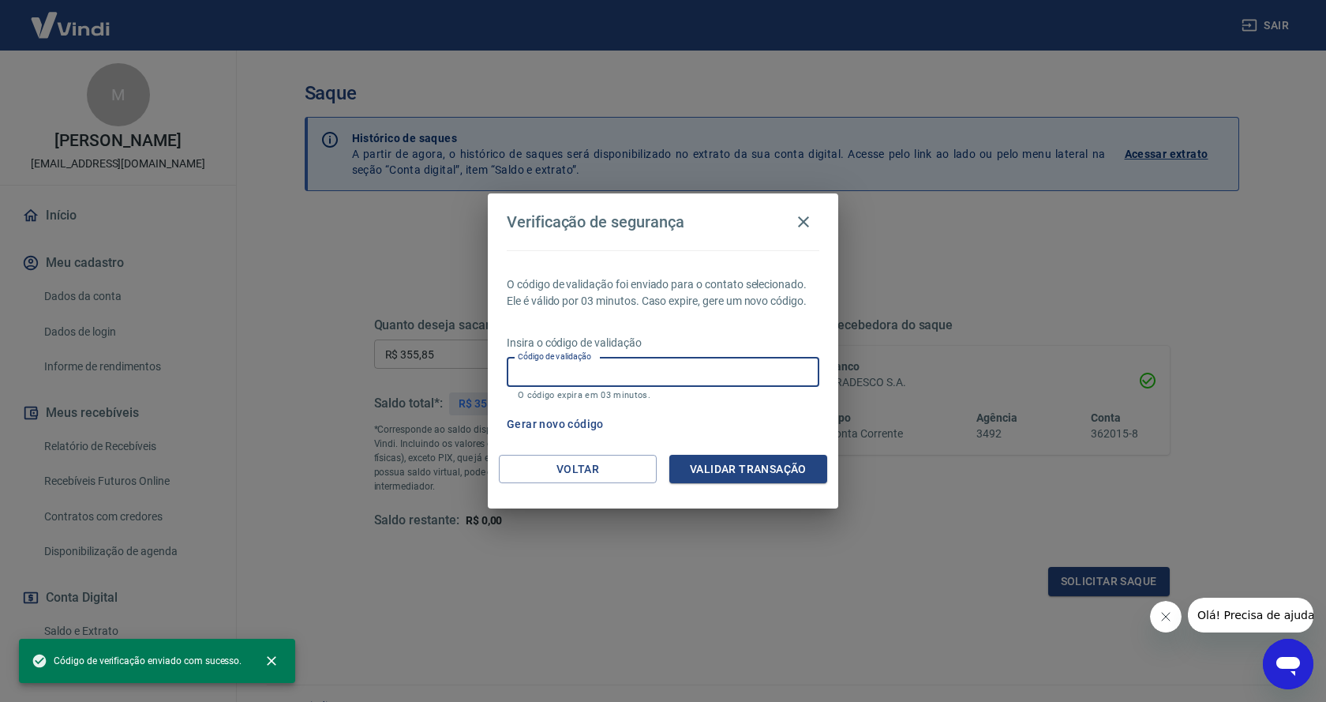
click at [568, 360] on div "Código de validação Código de validação O código expira em 03 minutos." at bounding box center [663, 379] width 313 height 43
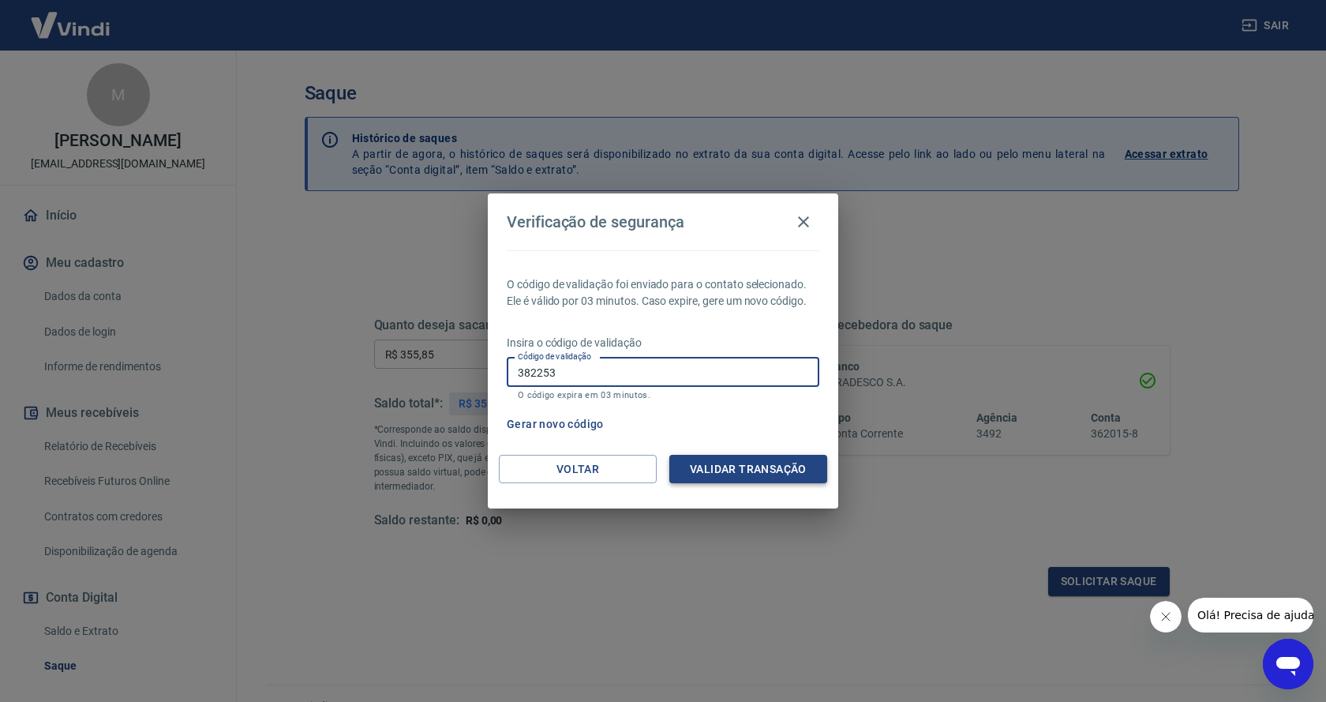
type input "382253"
click at [734, 469] on button "Validar transação" at bounding box center [748, 469] width 158 height 29
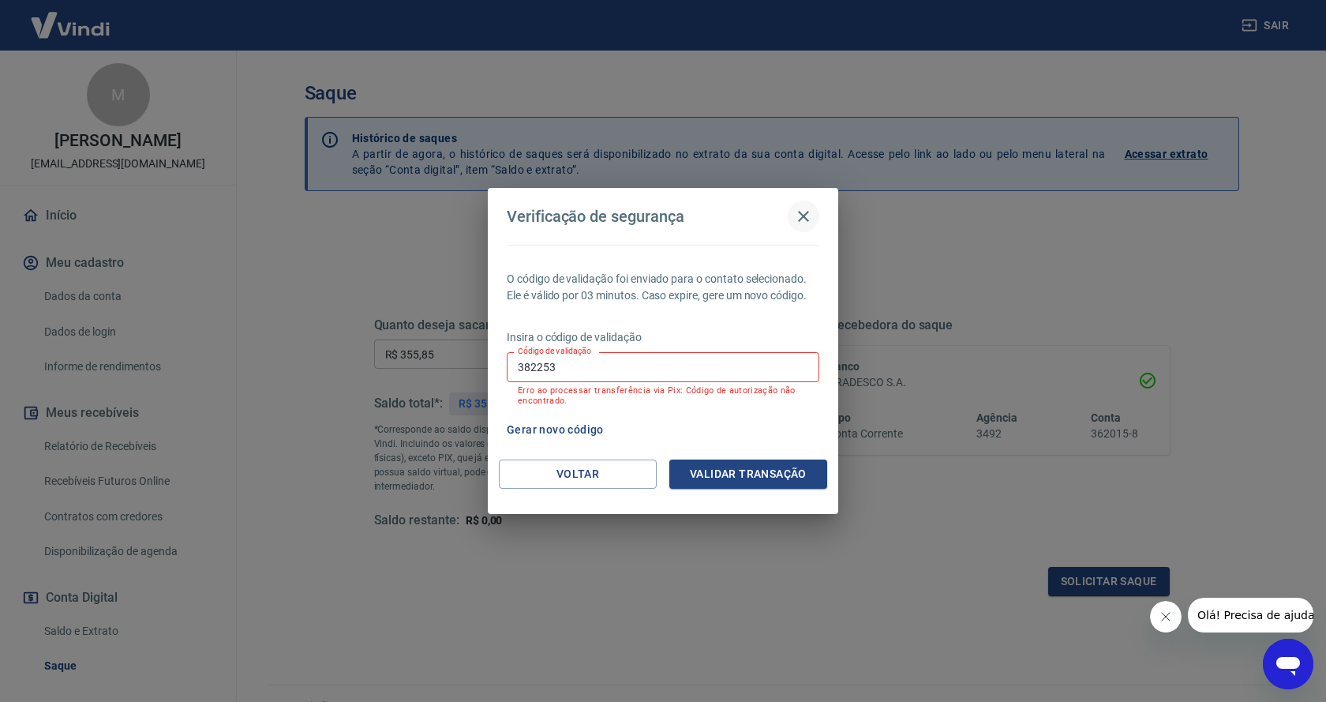
click at [804, 214] on icon "button" at bounding box center [803, 216] width 19 height 19
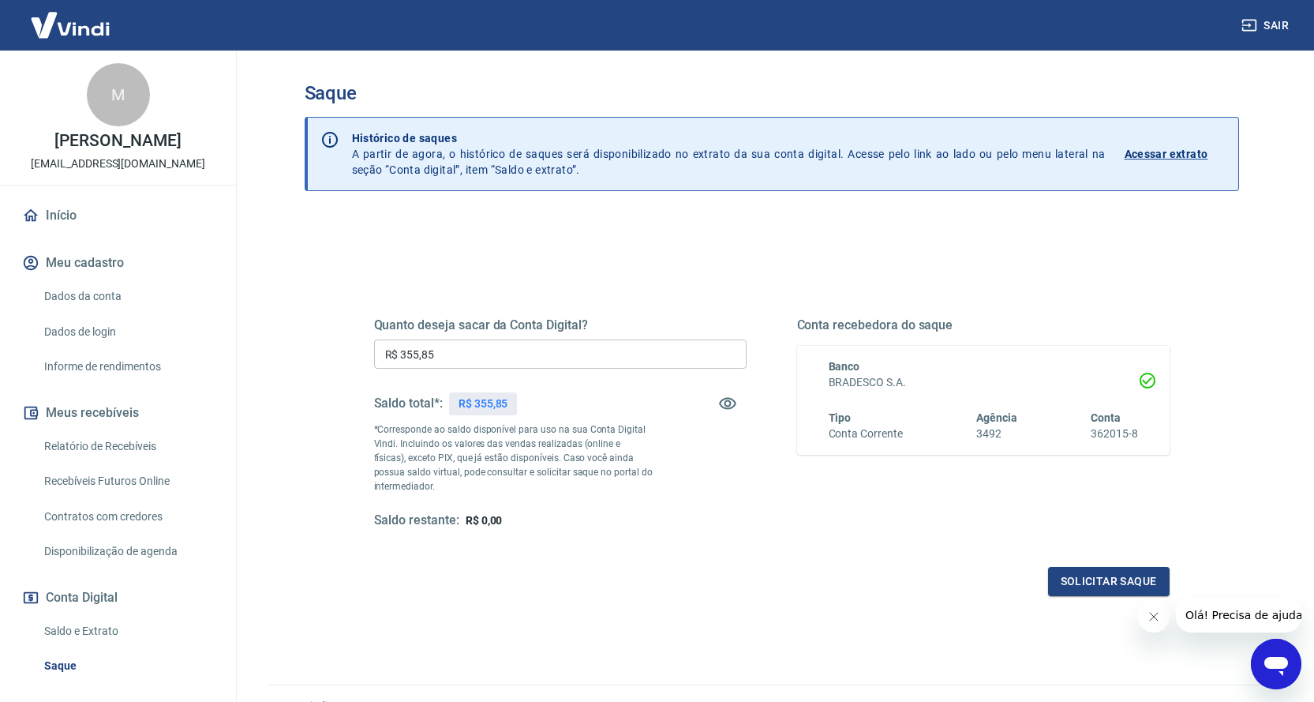
click at [459, 343] on input "R$ 355,85" at bounding box center [560, 353] width 373 height 29
